Goal: Task Accomplishment & Management: Complete application form

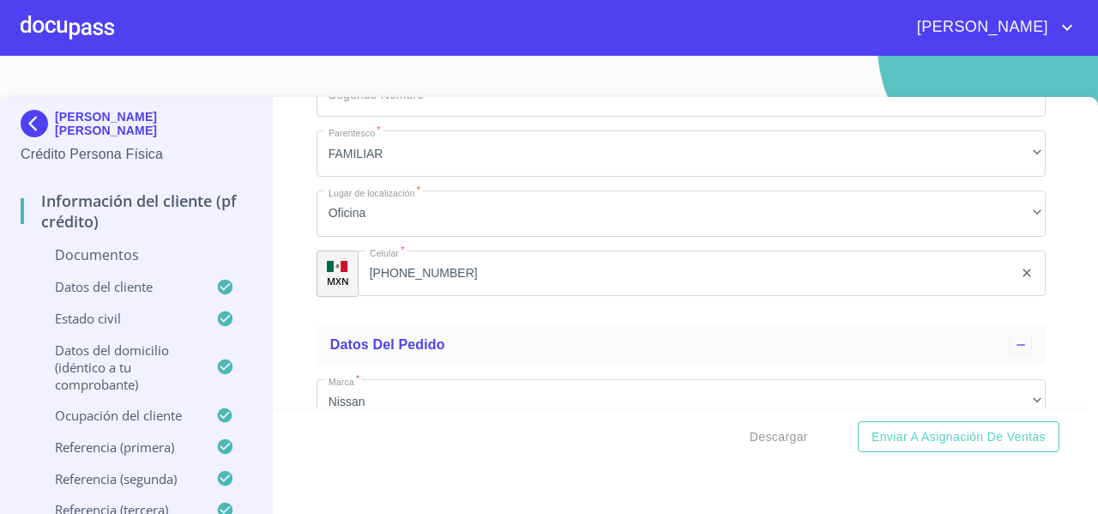
scroll to position [7347, 0]
click at [80, 22] on div at bounding box center [68, 27] width 94 height 55
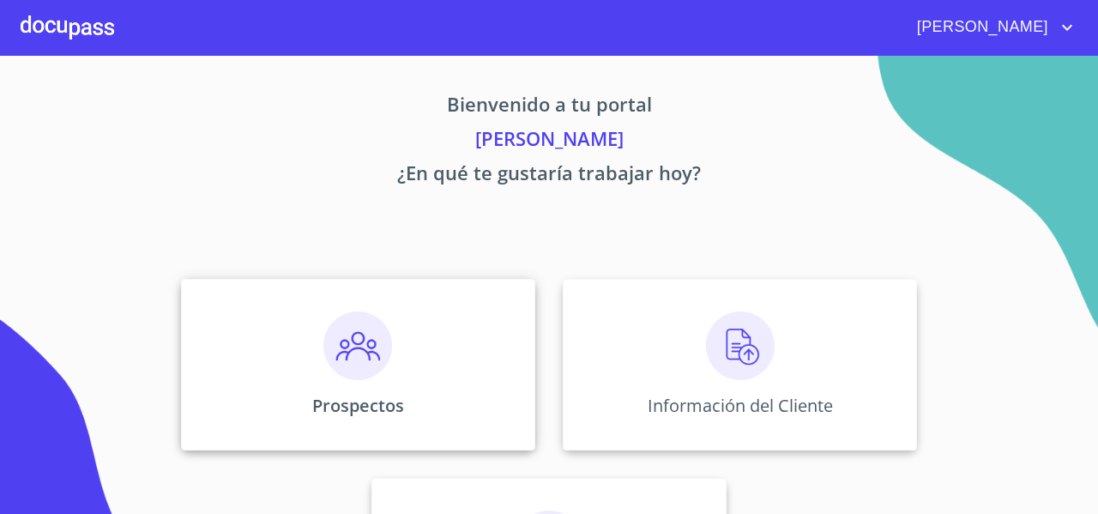
click at [248, 291] on div "Prospectos" at bounding box center [358, 365] width 354 height 172
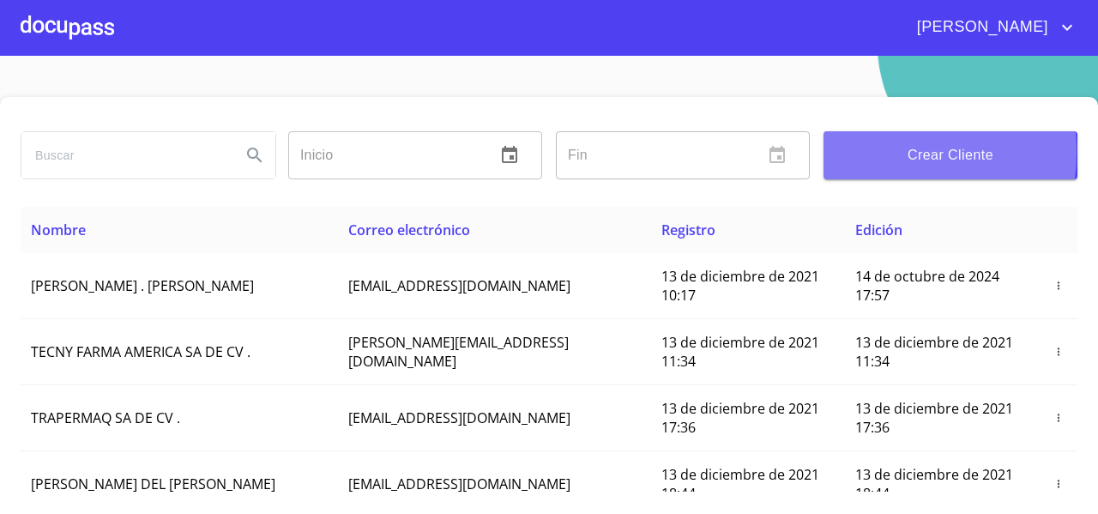
click at [848, 152] on span "Crear Cliente" at bounding box center [950, 155] width 227 height 24
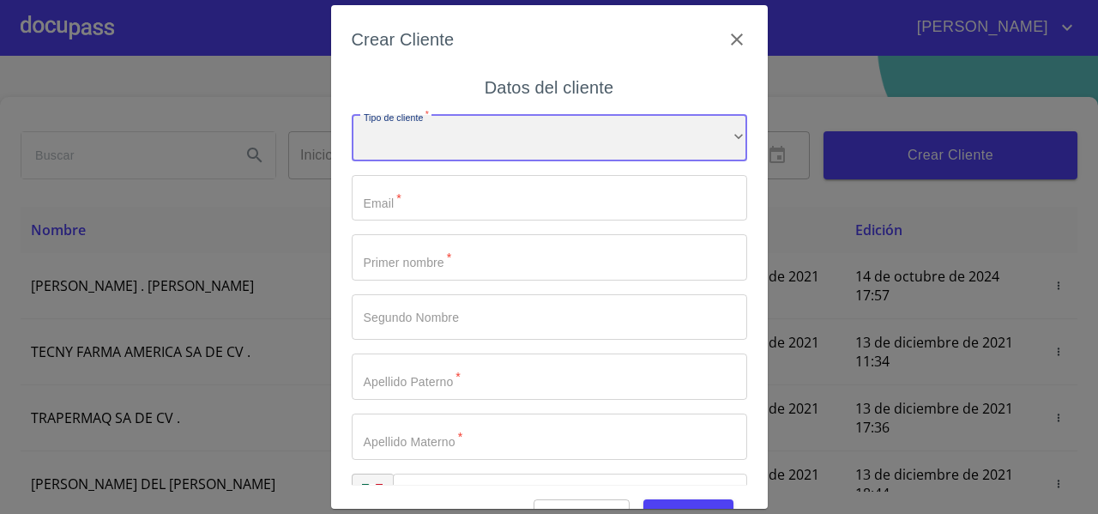
click at [425, 154] on div "​" at bounding box center [550, 138] width 396 height 46
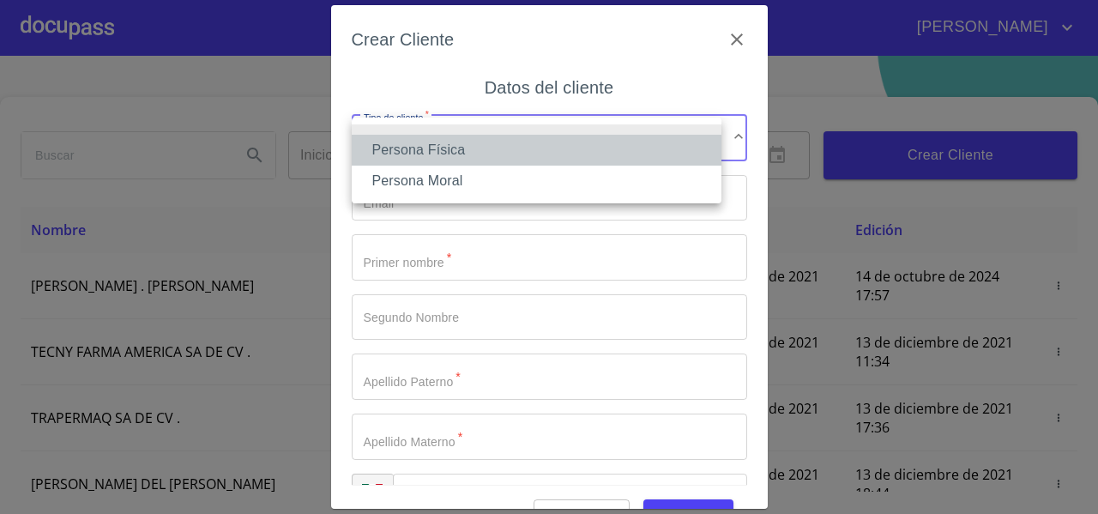
click at [402, 145] on li "Persona Física" at bounding box center [537, 150] width 370 height 31
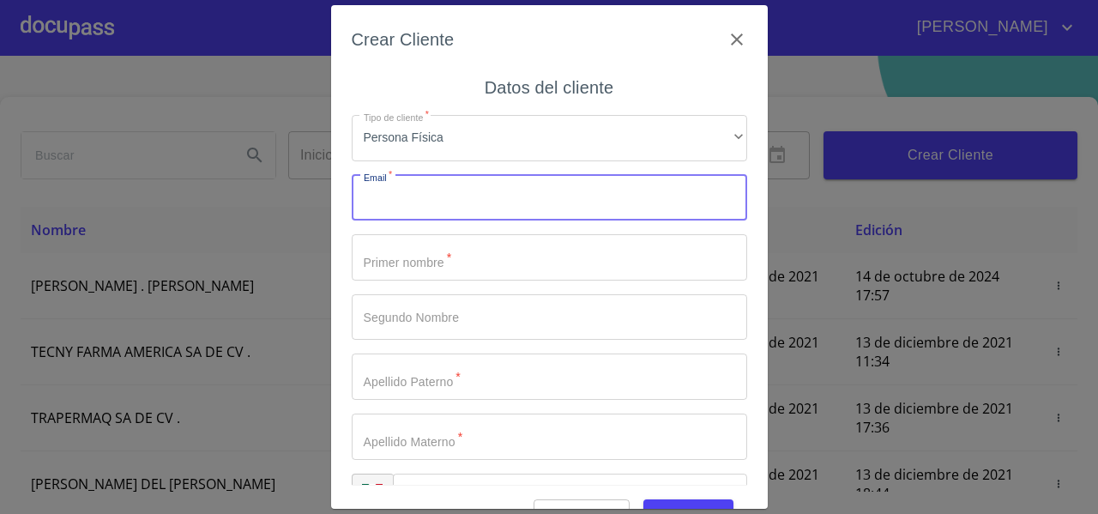
click at [366, 197] on input "Tipo de cliente   *" at bounding box center [550, 198] width 396 height 46
click at [366, 201] on input "Tipo de cliente   *" at bounding box center [550, 198] width 396 height 46
click at [345, 204] on div "Crear Cliente Datos del cliente Tipo de cliente   * Persona Física ​ Email   * …" at bounding box center [549, 257] width 437 height 504
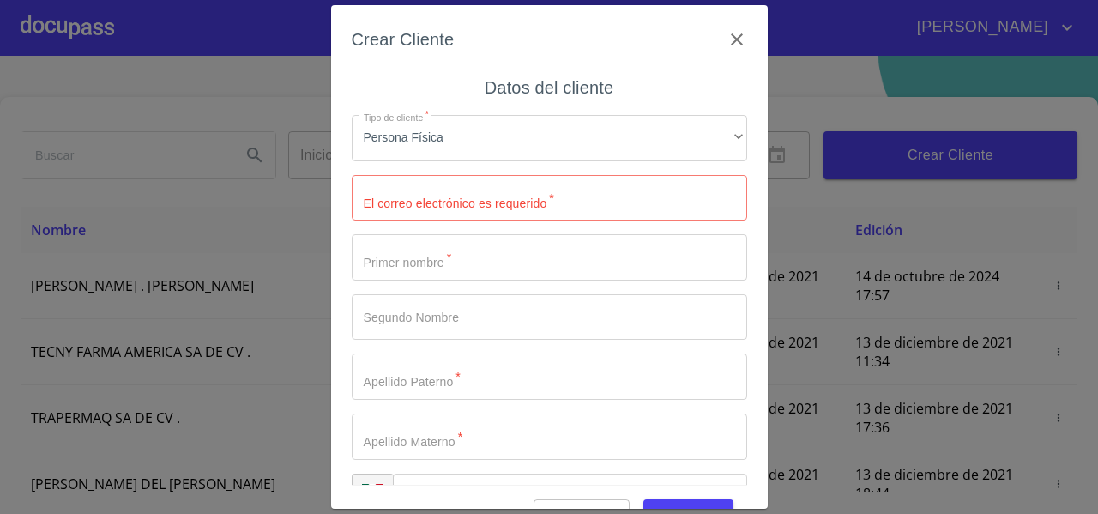
click at [435, 204] on input "Tipo de cliente   *" at bounding box center [550, 198] width 396 height 46
type input "[EMAIL_ADDRESS][DOMAIN_NAME]"
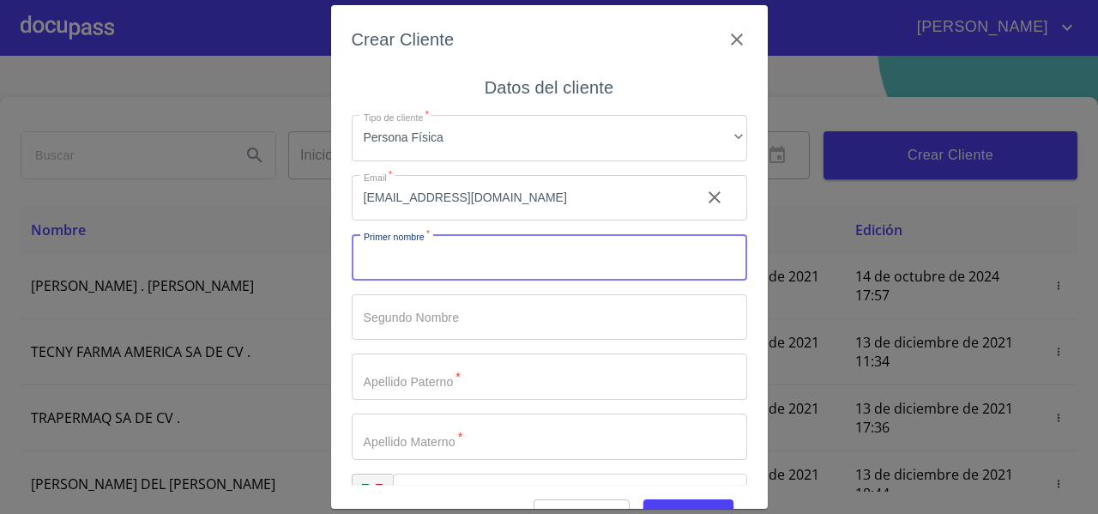
click at [377, 253] on input "Tipo de cliente   *" at bounding box center [550, 257] width 396 height 46
type input "NAYELI"
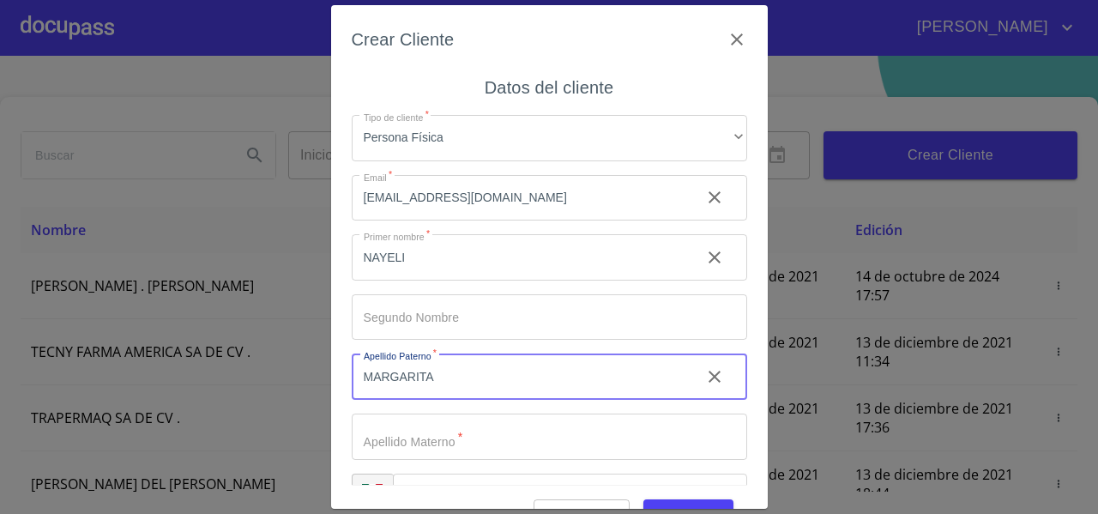
type input "MARGARITA"
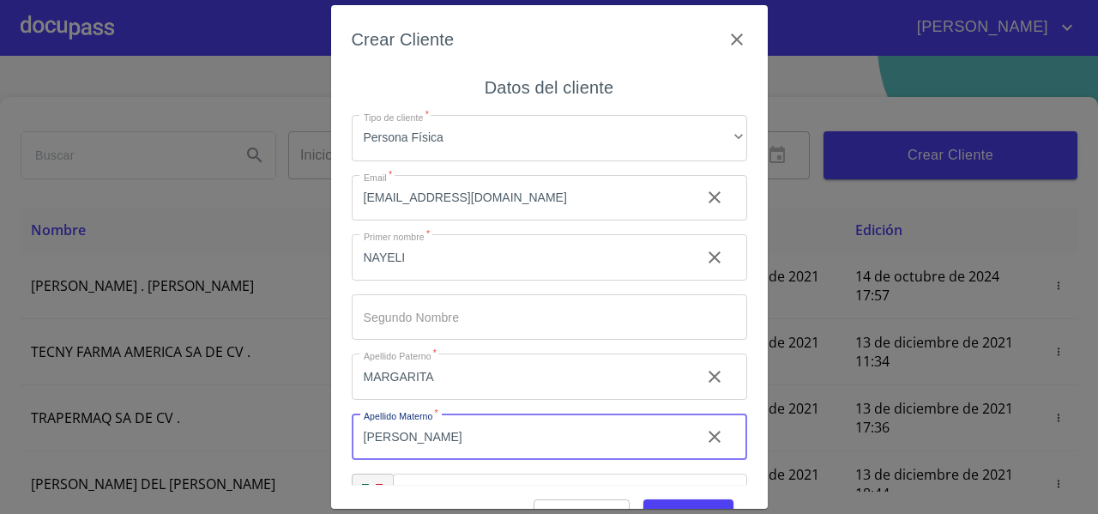
scroll to position [48, 0]
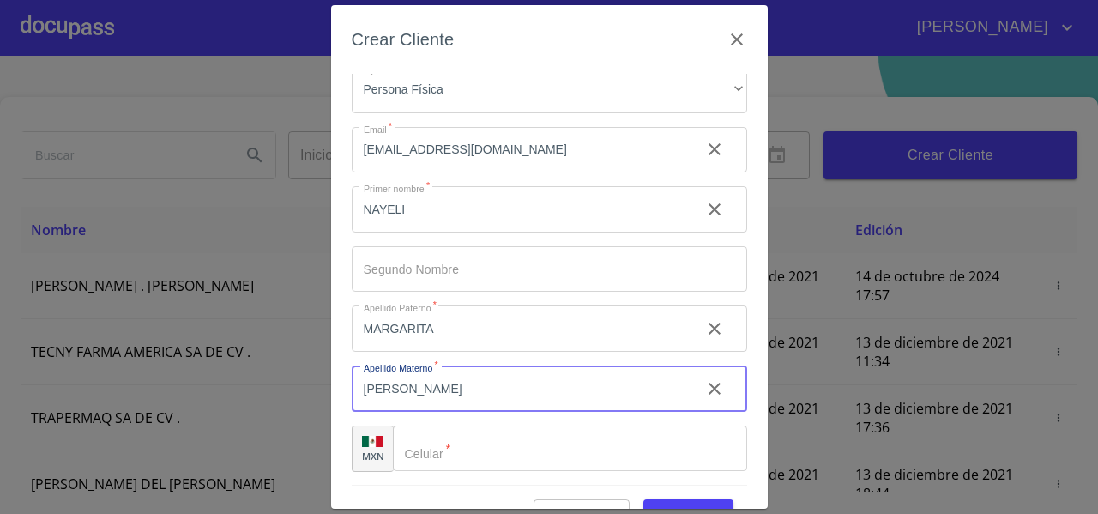
type input "[PERSON_NAME]"
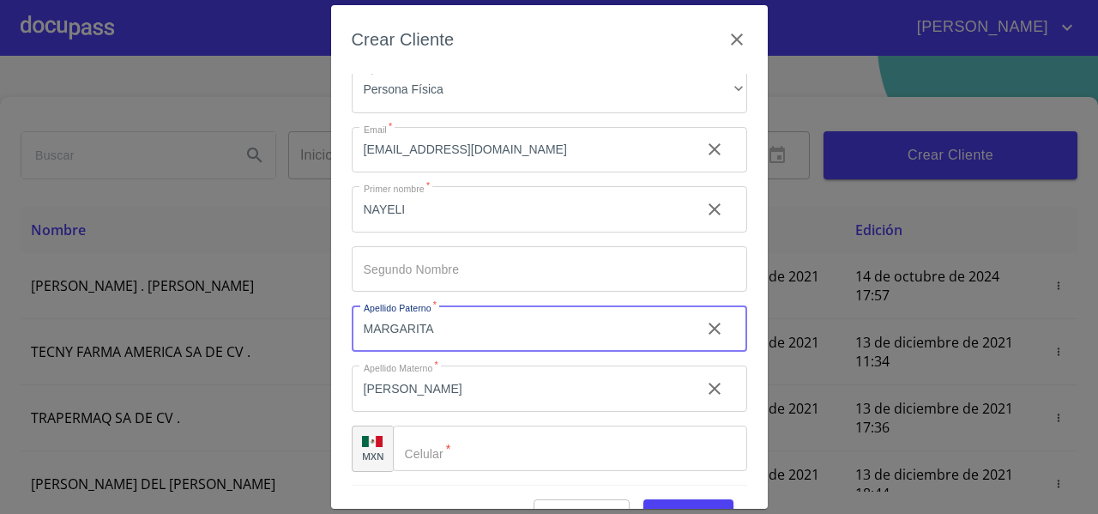
drag, startPoint x: 456, startPoint y: 330, endPoint x: 359, endPoint y: 343, distance: 98.7
click at [359, 343] on input "MARGARITA" at bounding box center [519, 328] width 335 height 46
click at [368, 264] on input "Tipo de cliente   *" at bounding box center [550, 269] width 396 height 46
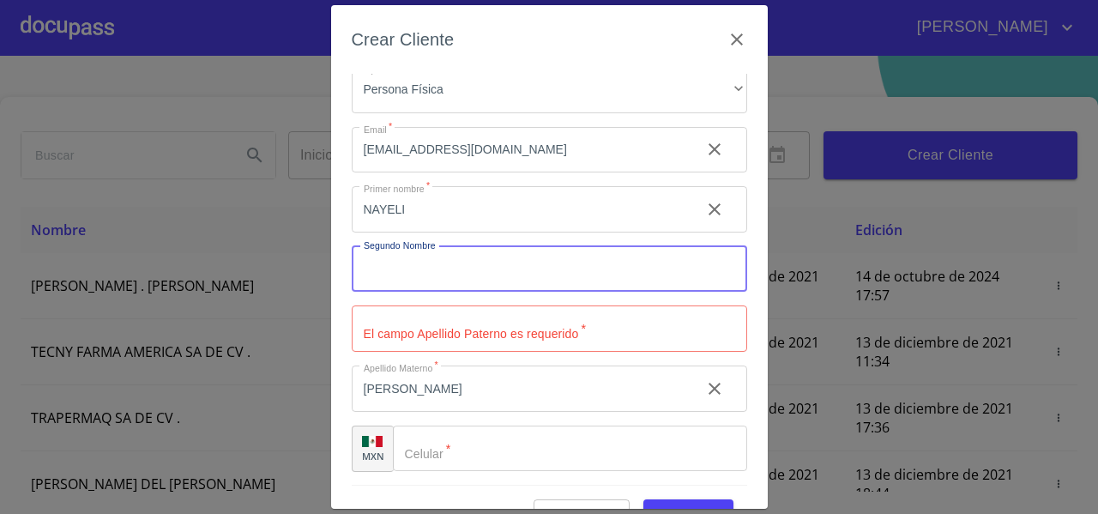
paste input "MARGARITA"
type input "MARGARITA"
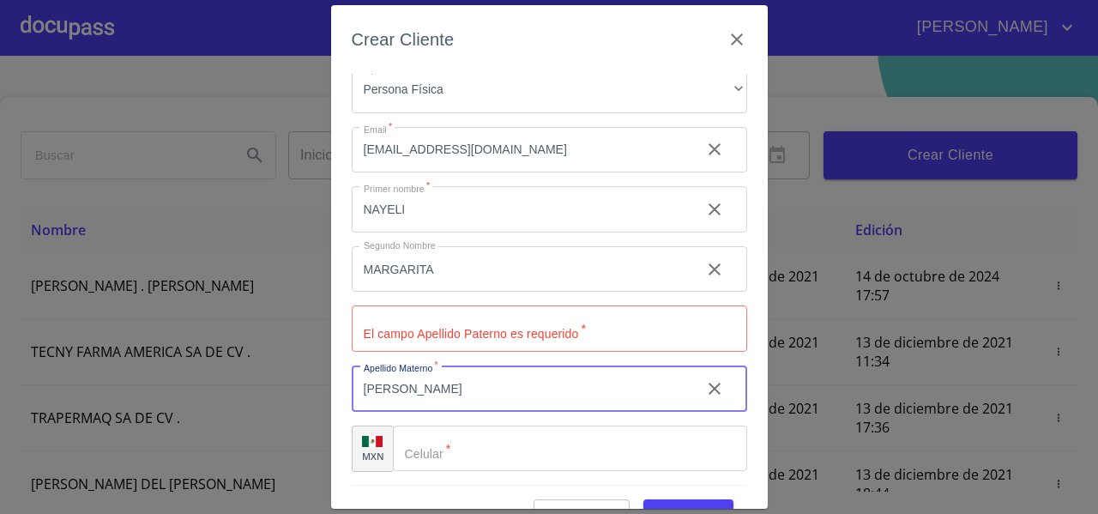
drag, startPoint x: 477, startPoint y: 387, endPoint x: 335, endPoint y: 405, distance: 143.6
click at [335, 405] on div "Crear Cliente Datos del cliente Tipo de cliente   * Persona Física ​ Email   * …" at bounding box center [549, 257] width 437 height 504
click at [375, 334] on input "Tipo de cliente   *" at bounding box center [550, 328] width 396 height 46
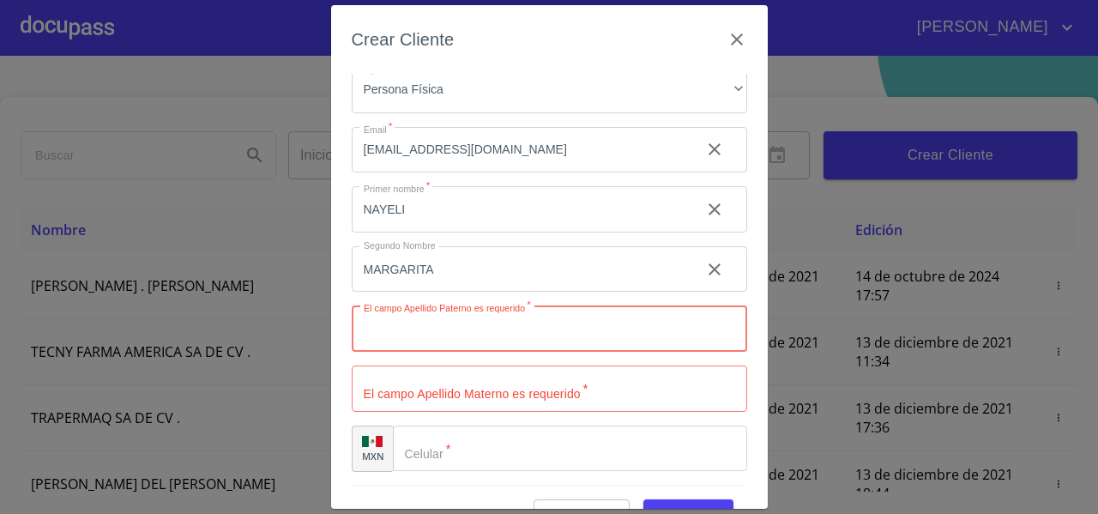
paste input "[PERSON_NAME]"
type input "[PERSON_NAME]"
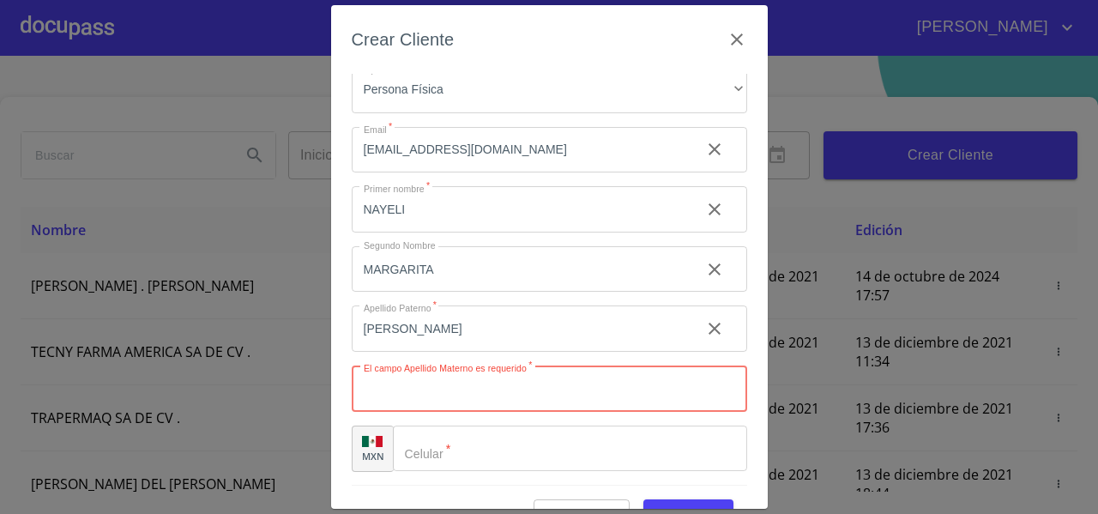
click at [368, 389] on input "Tipo de cliente   *" at bounding box center [550, 389] width 396 height 46
paste input "[PERSON_NAME]"
drag, startPoint x: 457, startPoint y: 387, endPoint x: 327, endPoint y: 408, distance: 132.2
click at [327, 408] on div "Crear Cliente Datos del cliente Tipo de cliente   * Persona Física ​ Email   * …" at bounding box center [549, 257] width 1098 height 514
type input "CASTELLANOS"
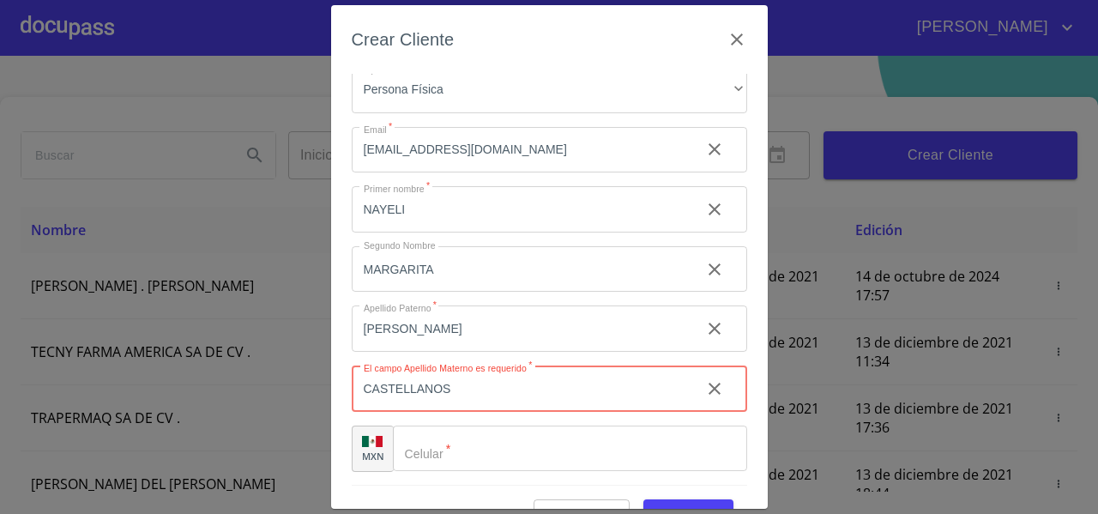
click at [482, 445] on input "Tipo de cliente   *" at bounding box center [570, 449] width 354 height 46
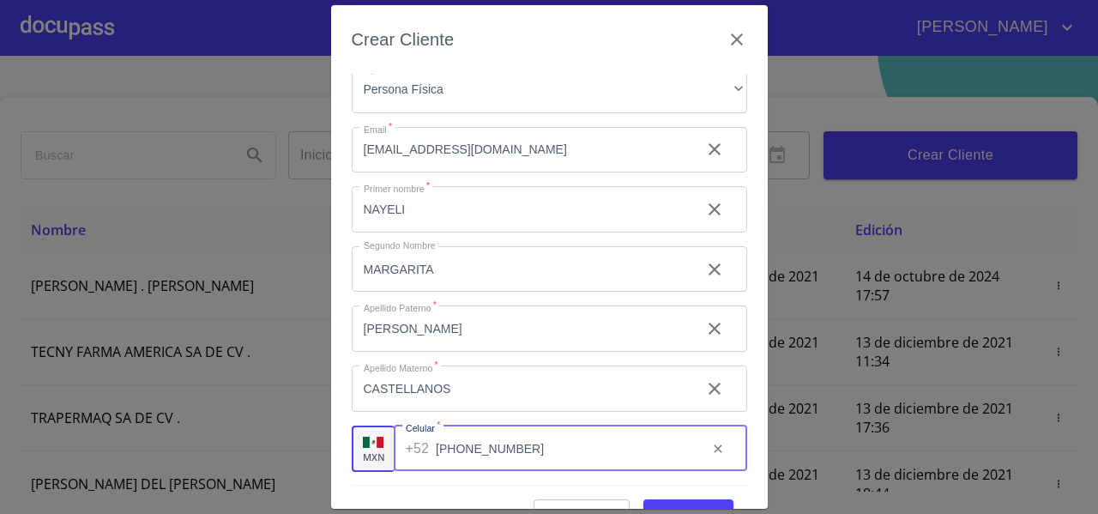
type input "[PHONE_NUMBER]"
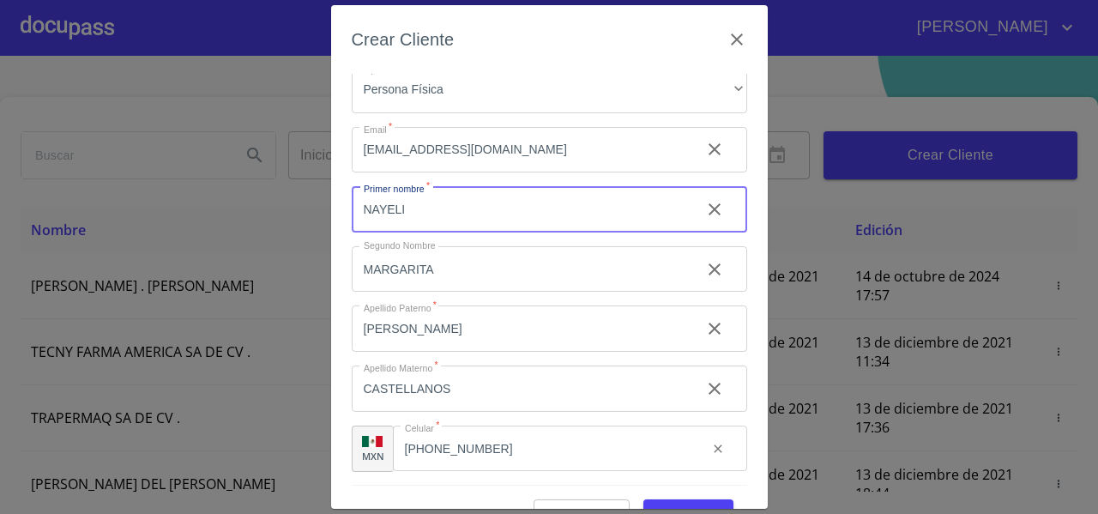
click at [385, 209] on input "NAYELI" at bounding box center [519, 209] width 335 height 46
click at [421, 211] on input "[PERSON_NAME]" at bounding box center [519, 209] width 335 height 46
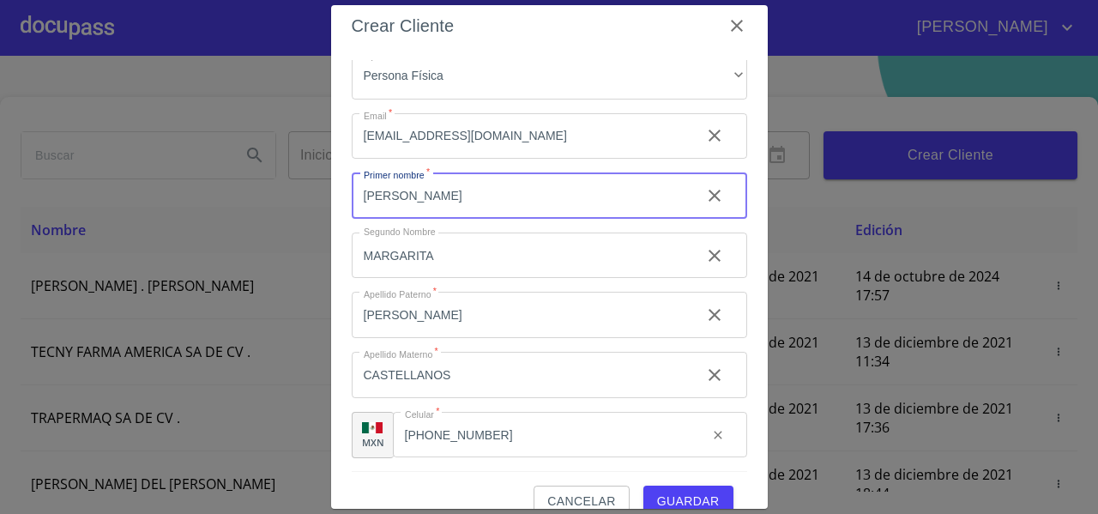
scroll to position [15, 0]
type input "[PERSON_NAME]"
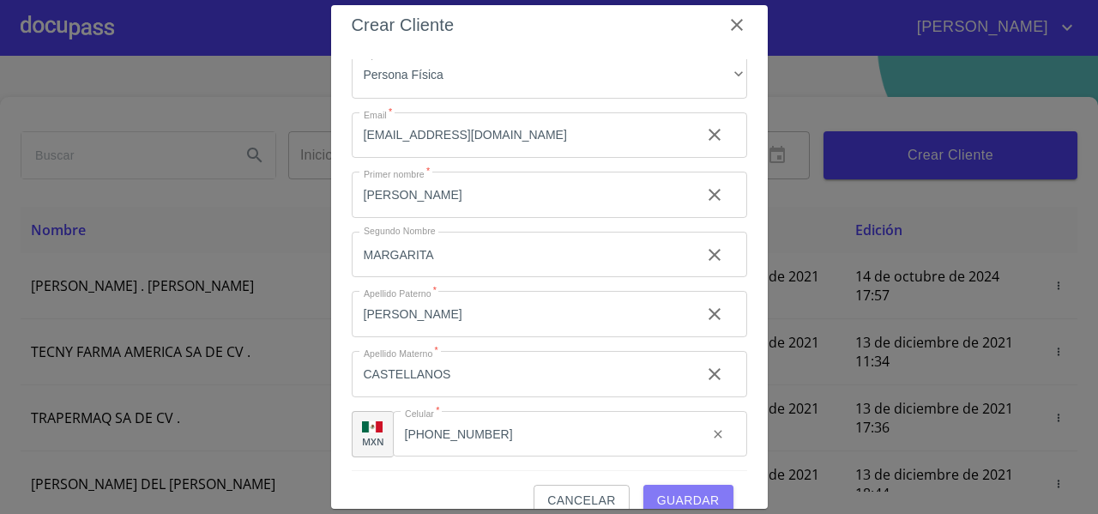
click at [697, 496] on span "Guardar" at bounding box center [688, 500] width 63 height 21
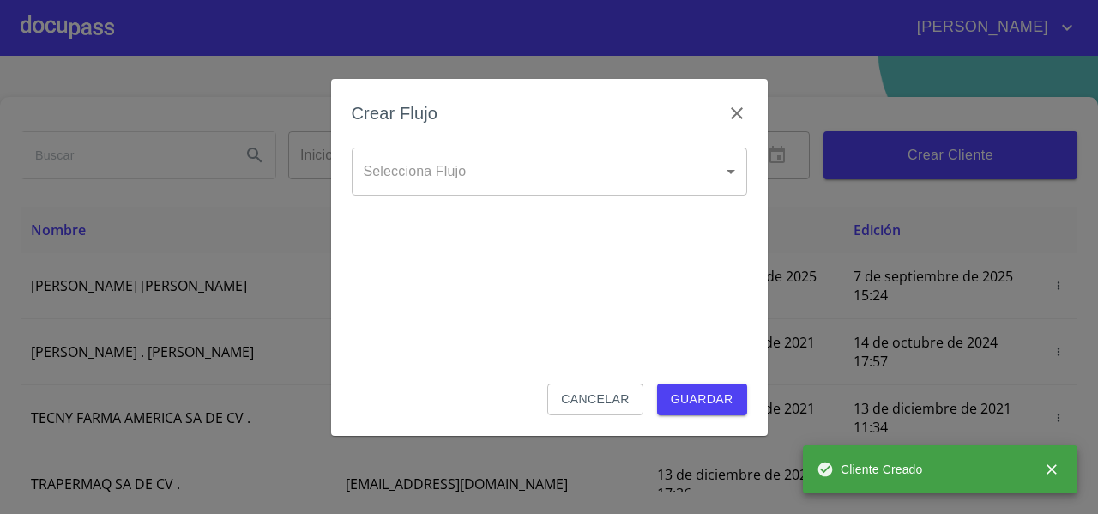
click at [427, 172] on body "[PERSON_NAME] ​ Fin ​ Crear Cliente Nombre Correo electrónico Registro Edición …" at bounding box center [549, 257] width 1098 height 514
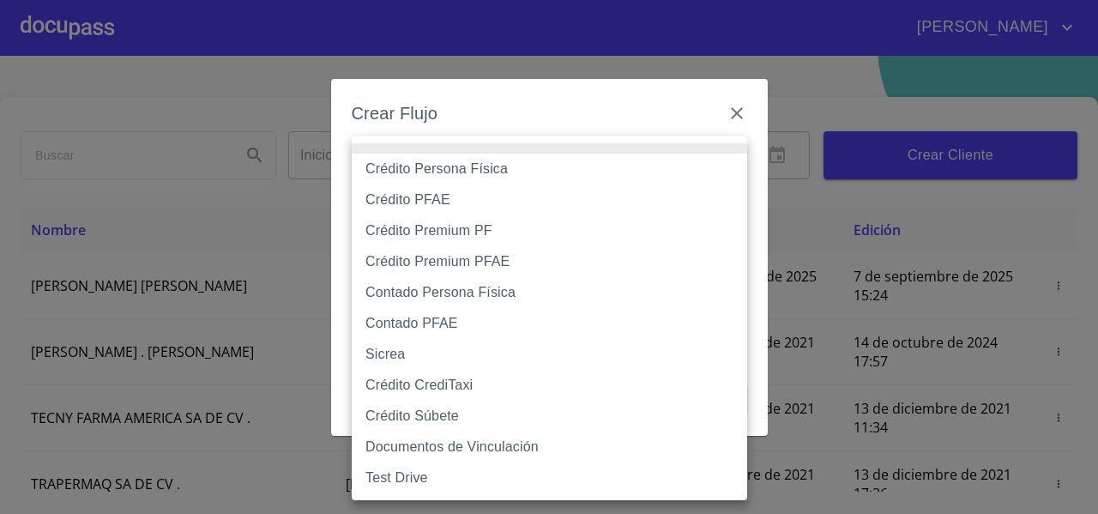
click at [419, 172] on li "Crédito Persona Física" at bounding box center [550, 169] width 396 height 31
type input "61b033e49b8c202ad5bb7912"
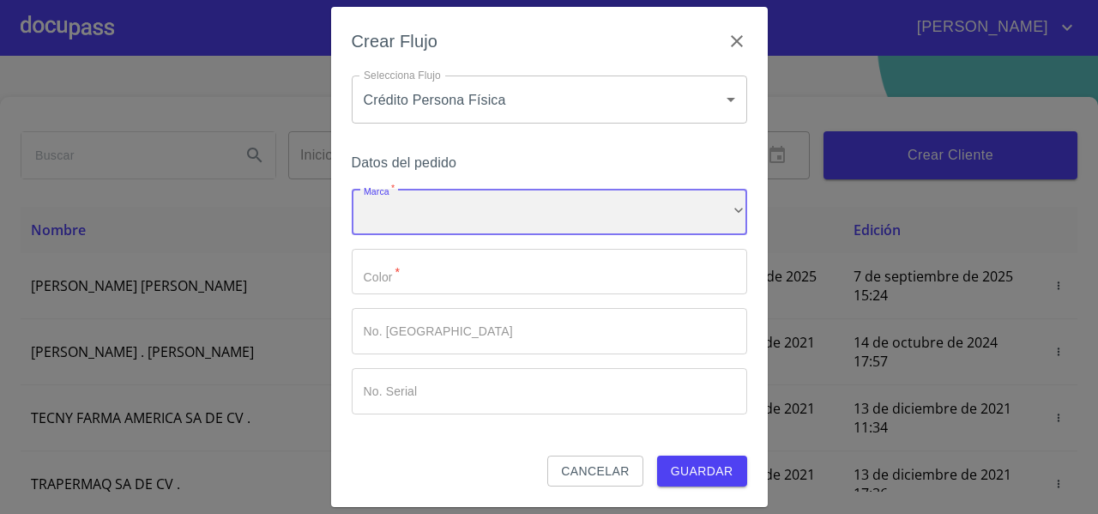
click at [394, 197] on div "​" at bounding box center [550, 212] width 396 height 46
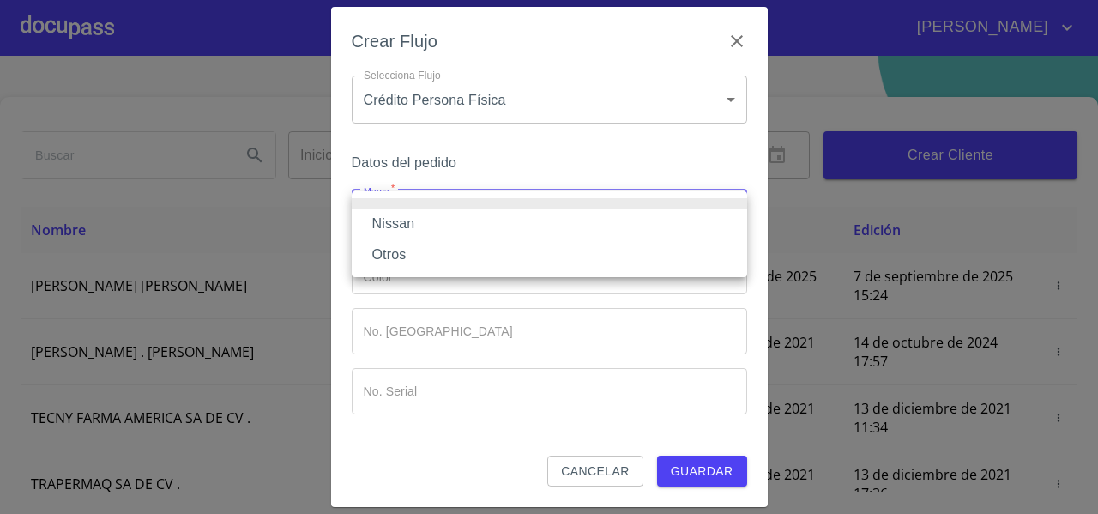
click at [391, 213] on li "Nissan" at bounding box center [550, 224] width 396 height 31
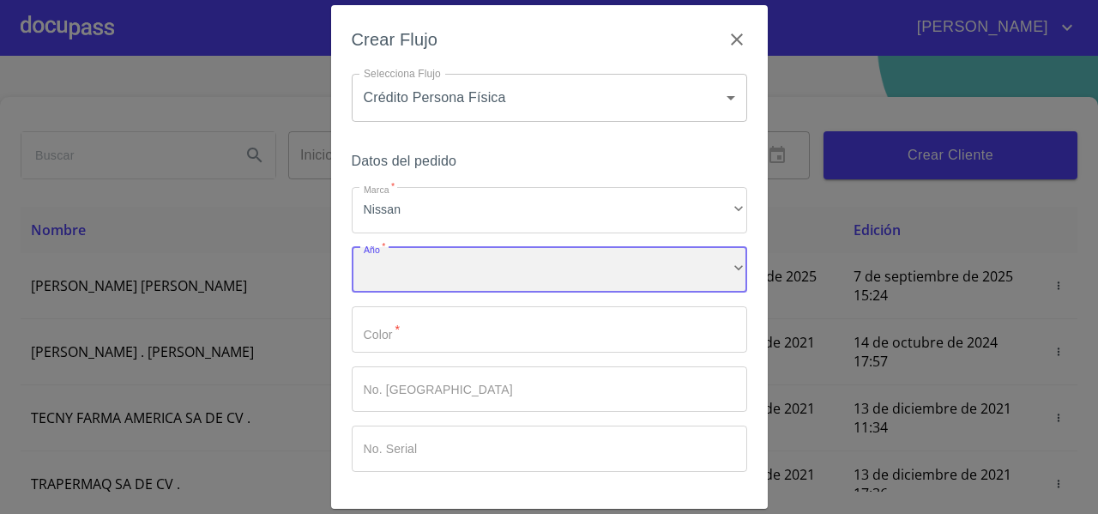
click at [393, 269] on div "​" at bounding box center [550, 270] width 396 height 46
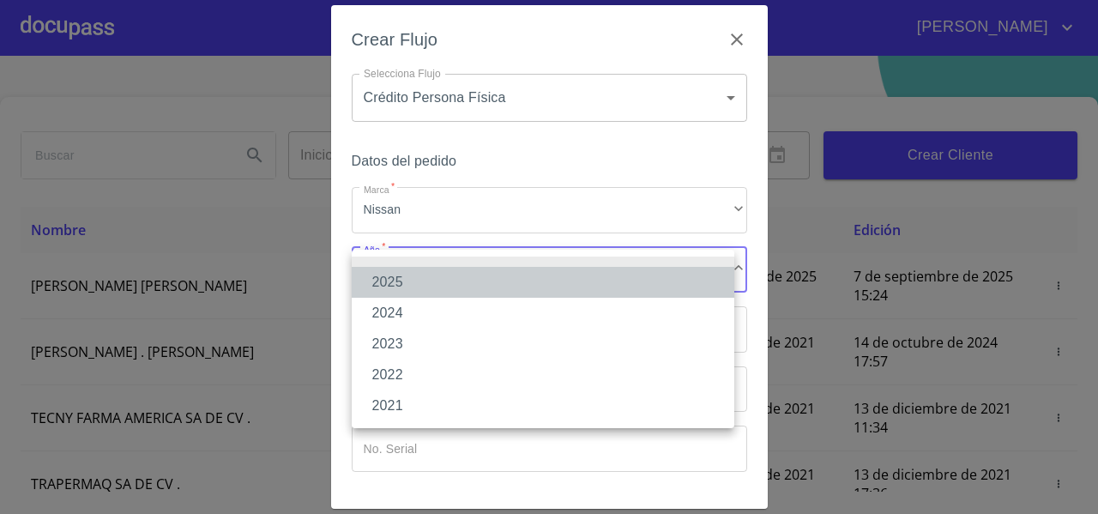
click at [388, 281] on li "2025" at bounding box center [543, 282] width 383 height 31
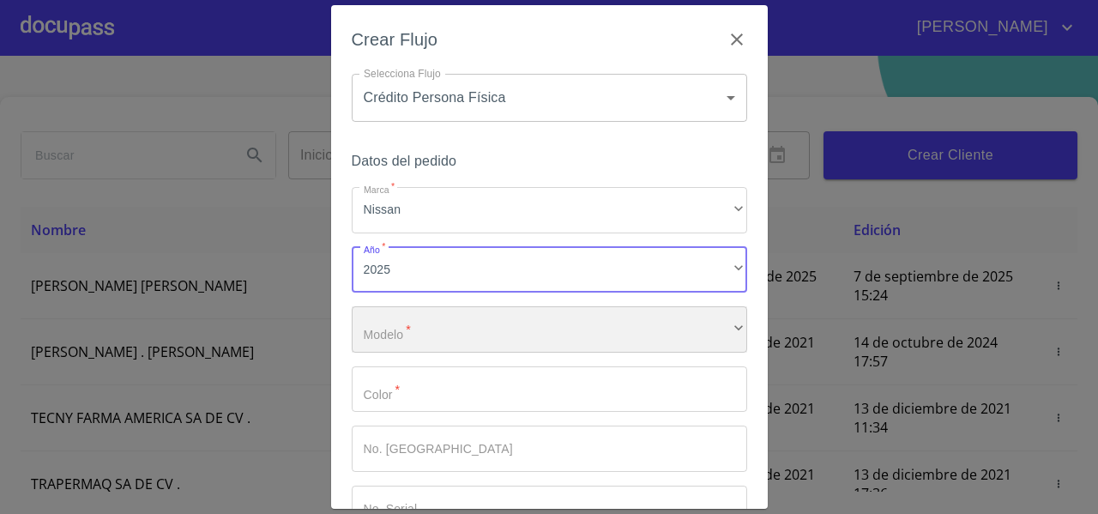
click at [403, 332] on div "​" at bounding box center [550, 329] width 396 height 46
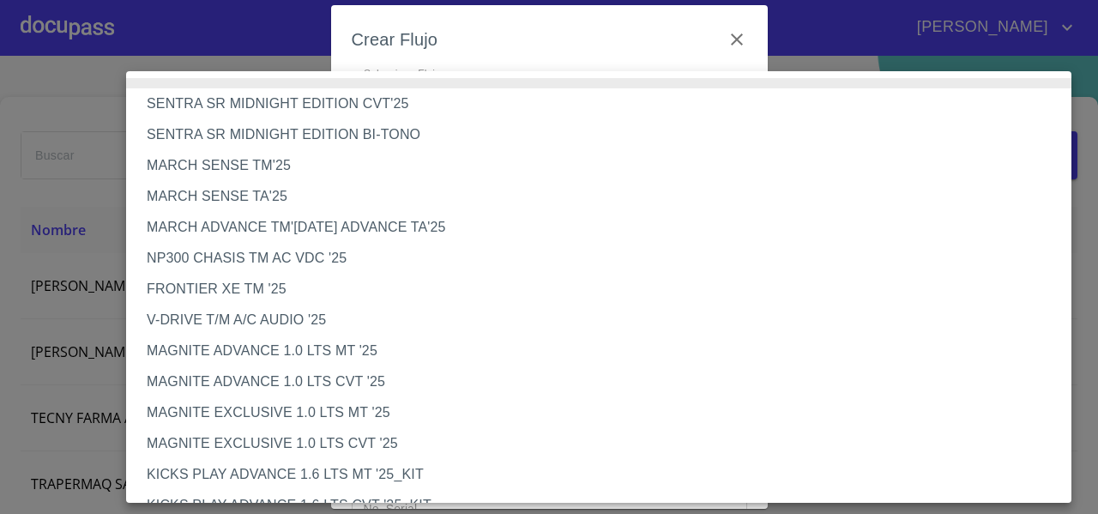
click at [252, 258] on li "NP300 CHASIS TM AC VDC '25" at bounding box center [605, 258] width 958 height 31
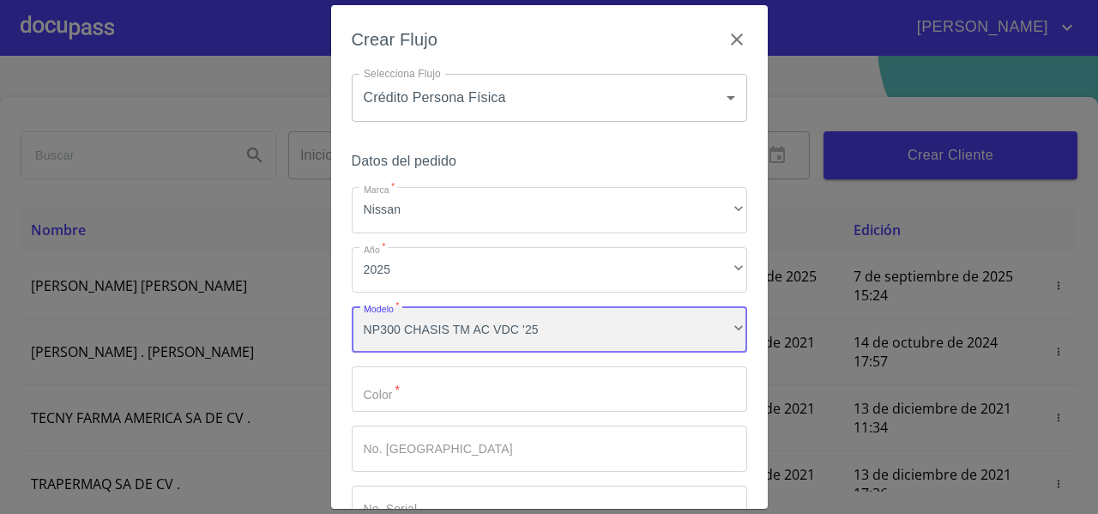
scroll to position [116, 0]
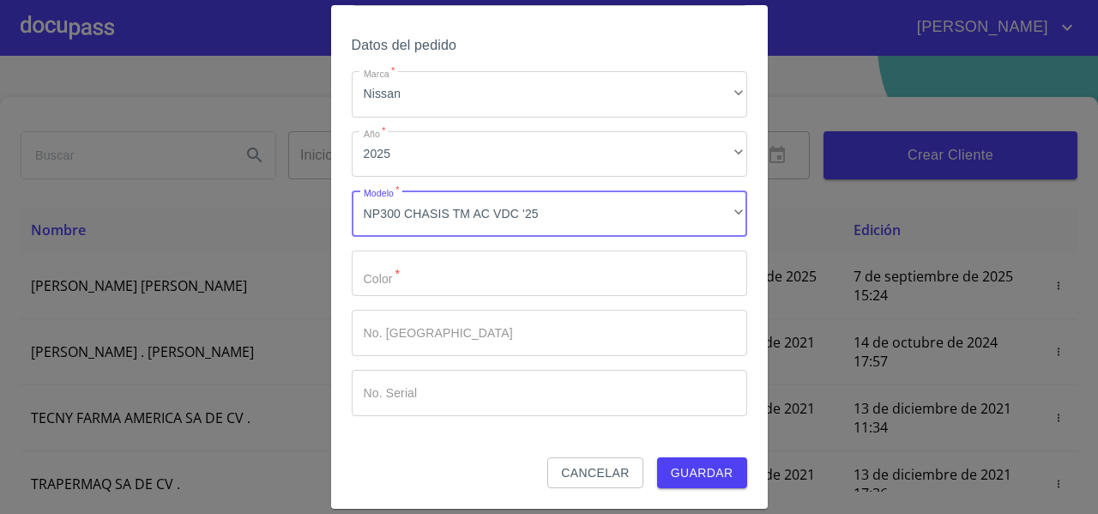
click at [432, 267] on input "Marca   *" at bounding box center [550, 274] width 396 height 46
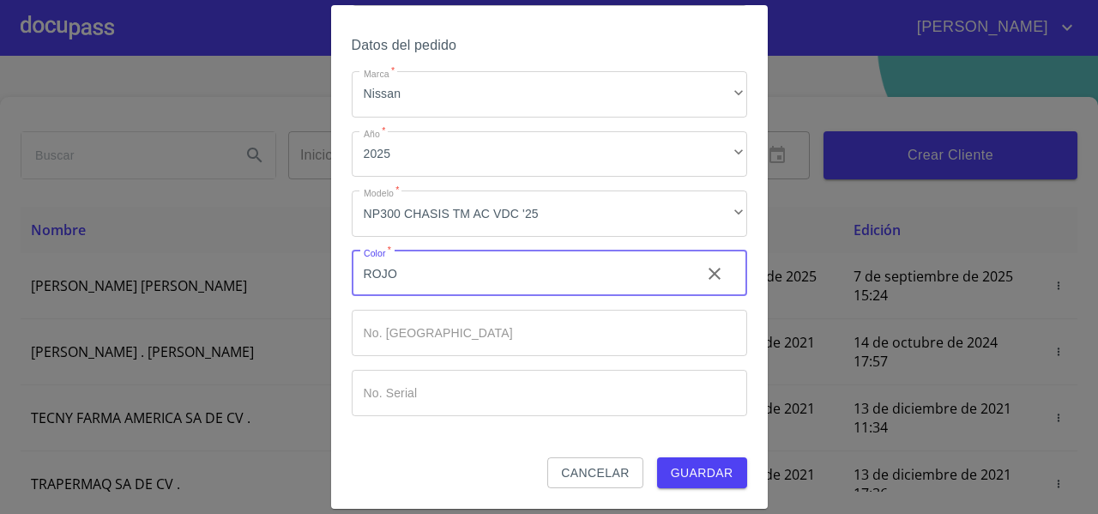
type input "ROJO"
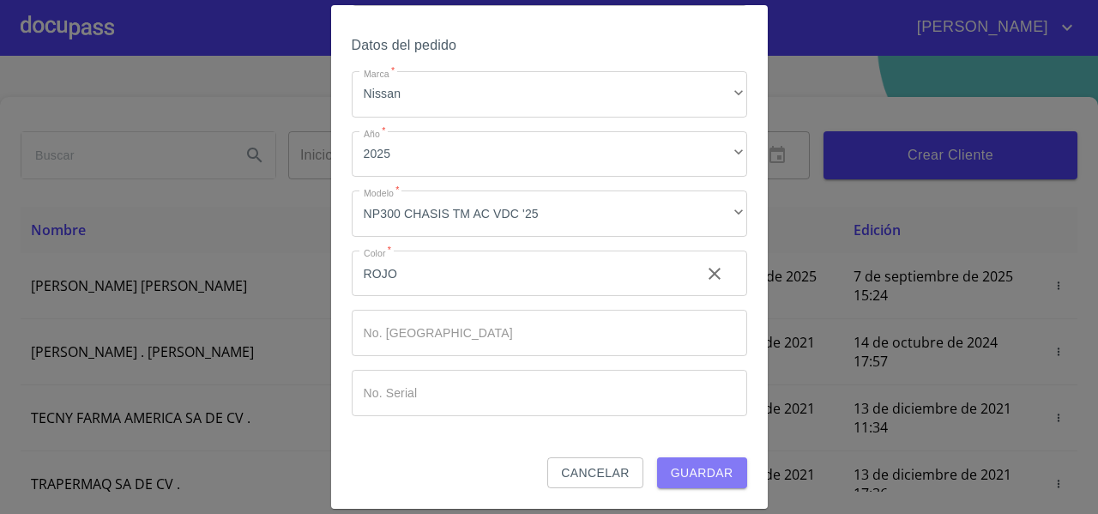
click at [681, 472] on span "Guardar" at bounding box center [702, 472] width 63 height 21
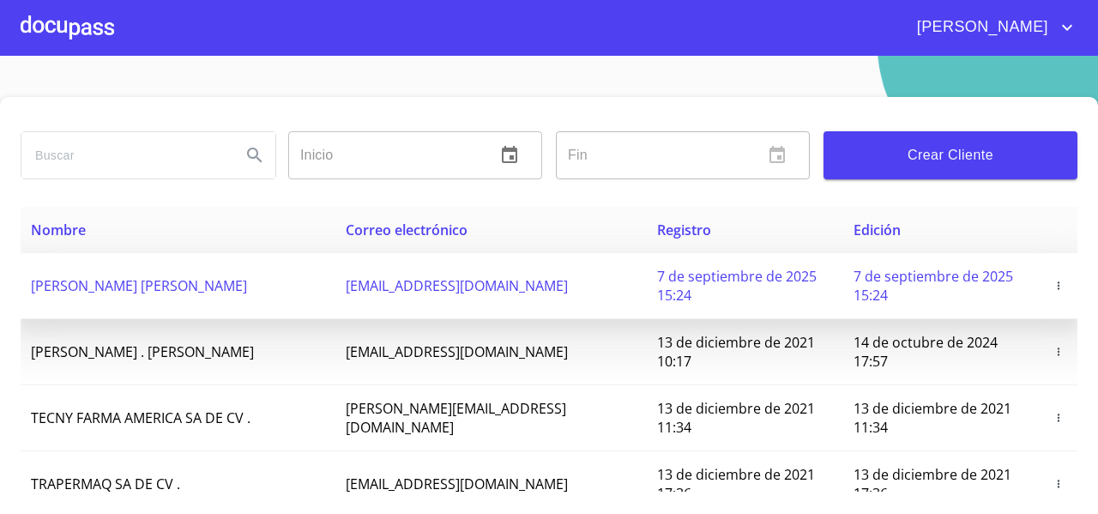
click at [1040, 275] on td at bounding box center [1059, 286] width 38 height 66
click at [1053, 289] on icon "button" at bounding box center [1059, 286] width 12 height 12
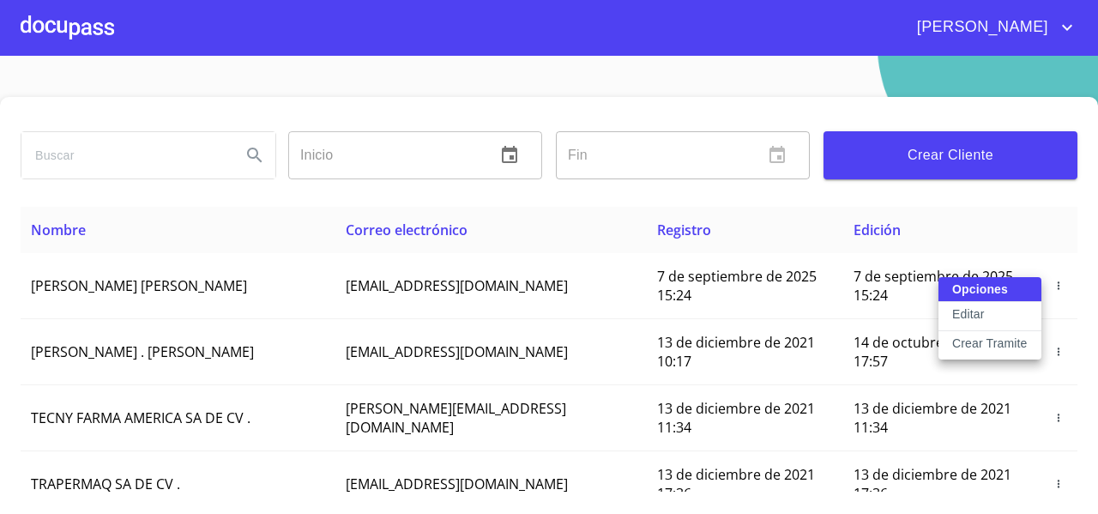
click at [704, 202] on div at bounding box center [549, 257] width 1098 height 514
